Goal: Communication & Community: Ask a question

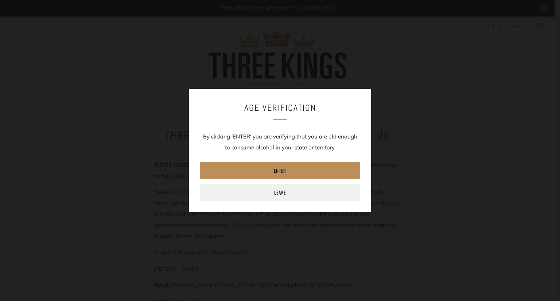
click at [279, 170] on link "Enter" at bounding box center [280, 170] width 160 height 17
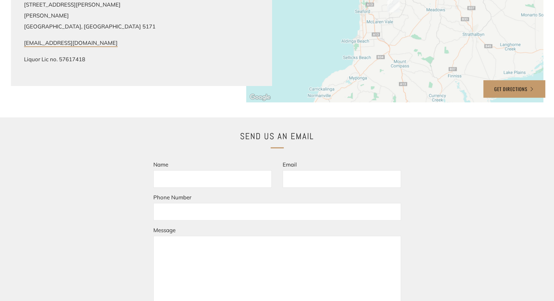
scroll to position [413, 0]
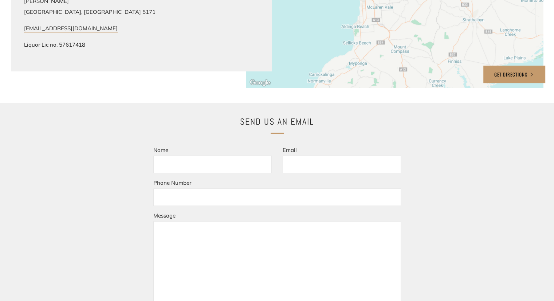
click at [171, 163] on input "Name" at bounding box center [212, 164] width 118 height 17
type input "chanson sok"
click at [164, 202] on input "Phone Number" at bounding box center [277, 196] width 248 height 17
type input "4234516734"
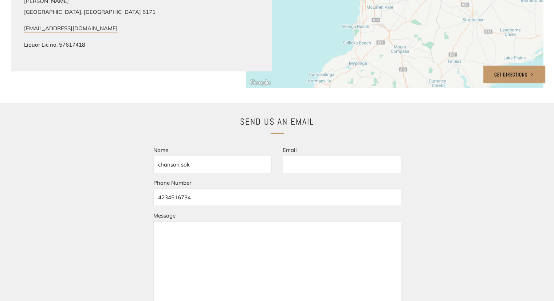
click at [297, 168] on input "Email" at bounding box center [342, 164] width 118 height 17
type input "[EMAIL_ADDRESS][DOMAIN_NAME]"
click at [238, 238] on textarea "Message" at bounding box center [277, 266] width 248 height 90
paste textarea "Hello, I hope this message finds you well. My name is Mr. chanson sok, and I am…"
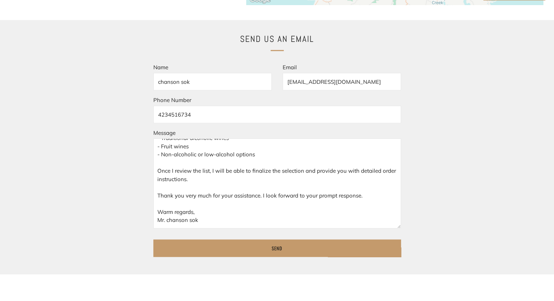
scroll to position [510, 0]
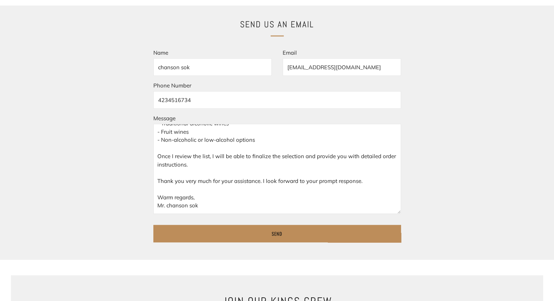
type textarea "Hello, I hope this message finds you well. My name is Mr. chanson sok, and I am…"
click at [276, 231] on input "Send" at bounding box center [277, 233] width 248 height 17
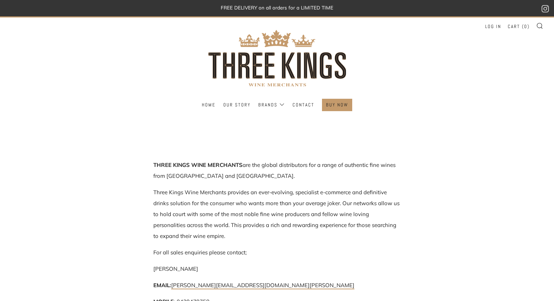
scroll to position [557, 0]
